Goal: Find specific page/section: Find specific page/section

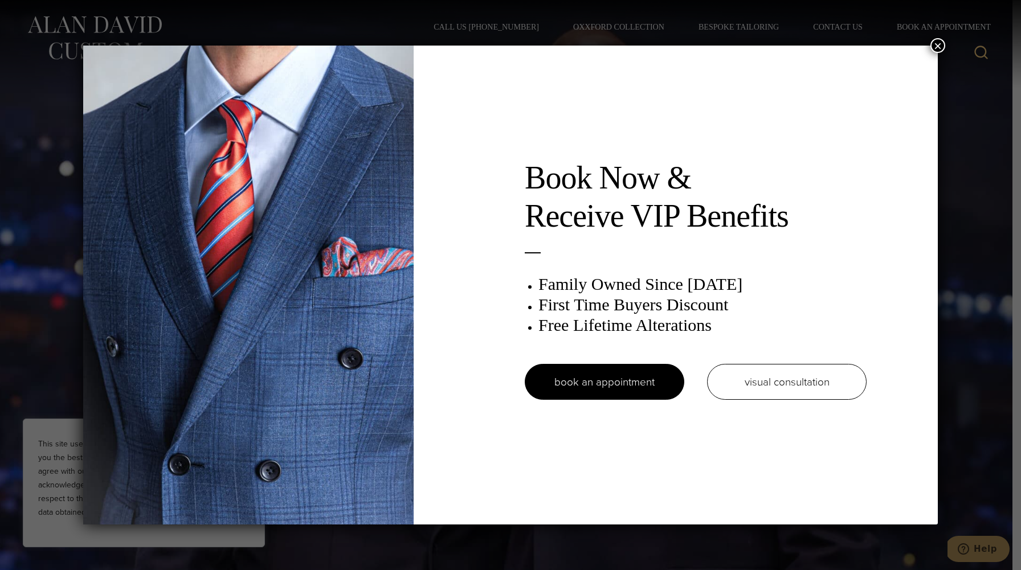
click at [936, 47] on button "×" at bounding box center [937, 45] width 15 height 15
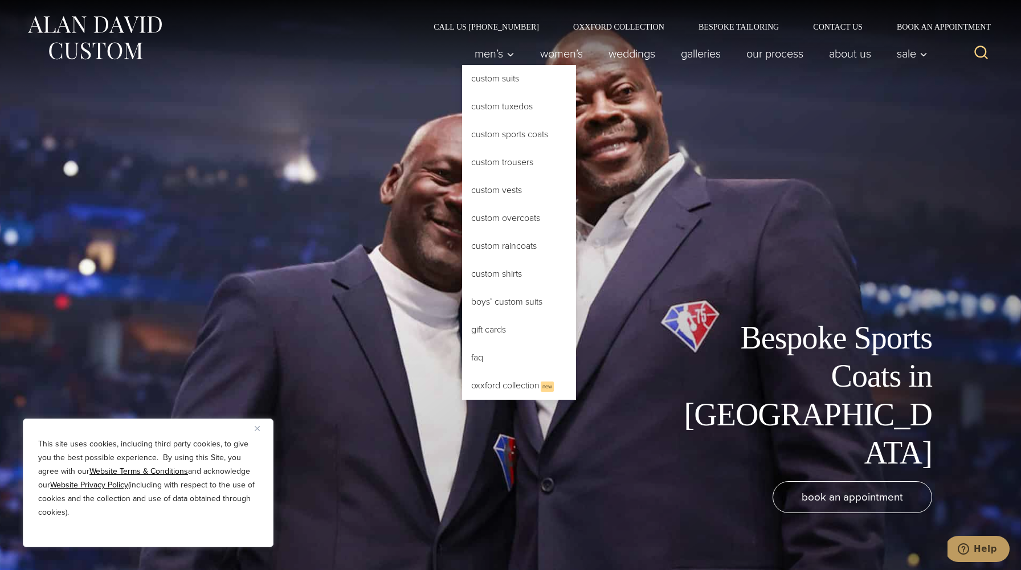
click at [508, 136] on link "Custom Sports Coats" at bounding box center [519, 134] width 114 height 27
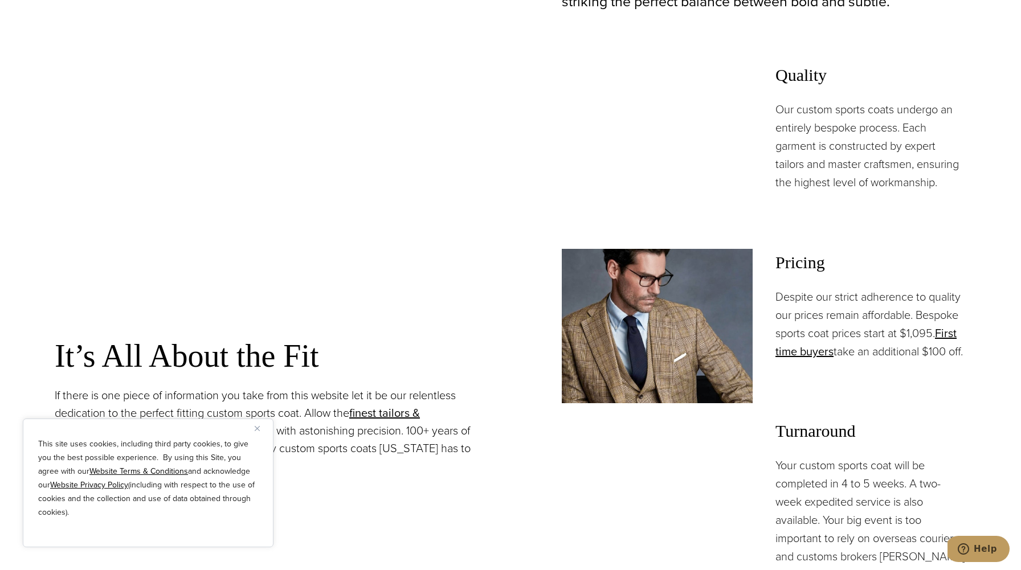
scroll to position [895, 0]
